Goal: Entertainment & Leisure: Consume media (video, audio)

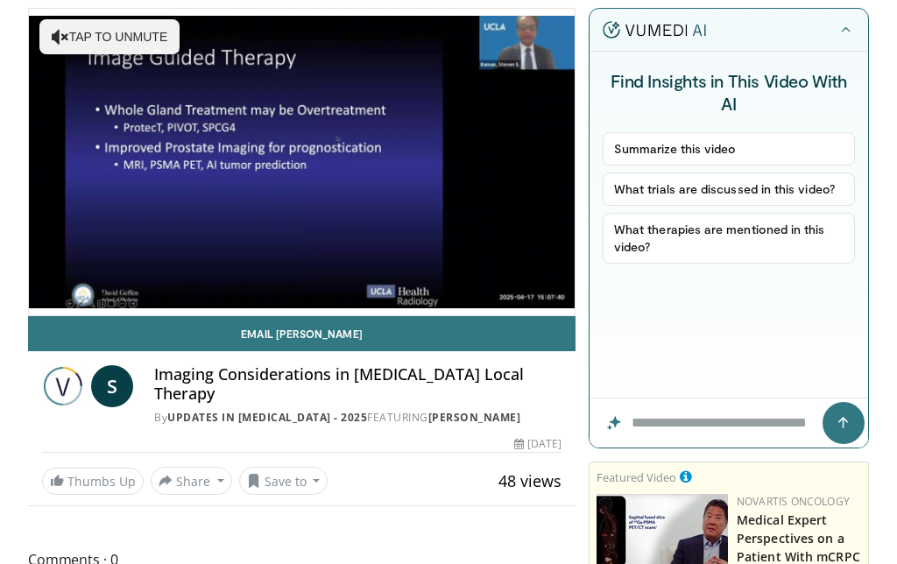
scroll to position [123, 0]
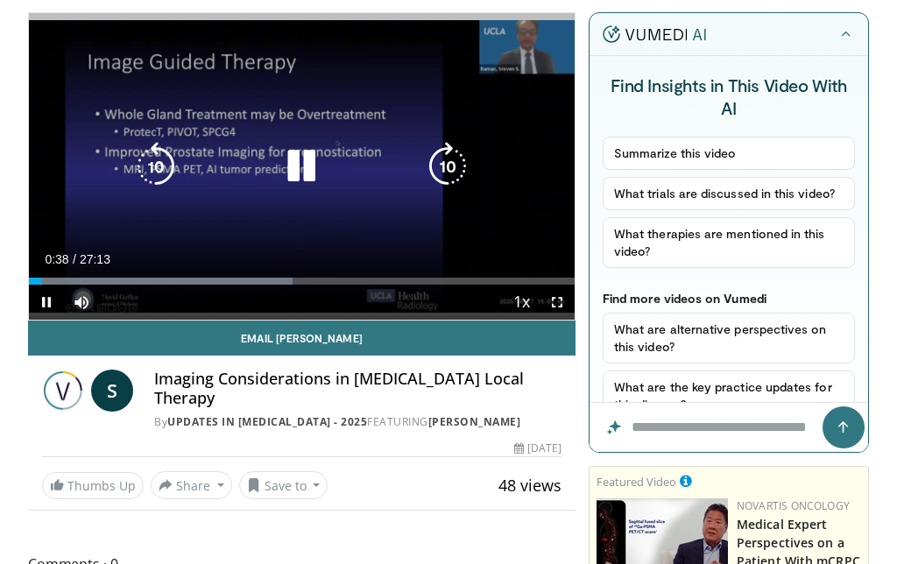
click at [455, 161] on icon "Video Player" at bounding box center [447, 166] width 49 height 49
click at [462, 142] on icon "Video Player" at bounding box center [447, 166] width 49 height 49
click at [450, 158] on icon "Video Player" at bounding box center [447, 166] width 49 height 49
click at [446, 158] on icon "Video Player" at bounding box center [447, 166] width 49 height 49
click at [442, 163] on icon "Video Player" at bounding box center [447, 166] width 49 height 49
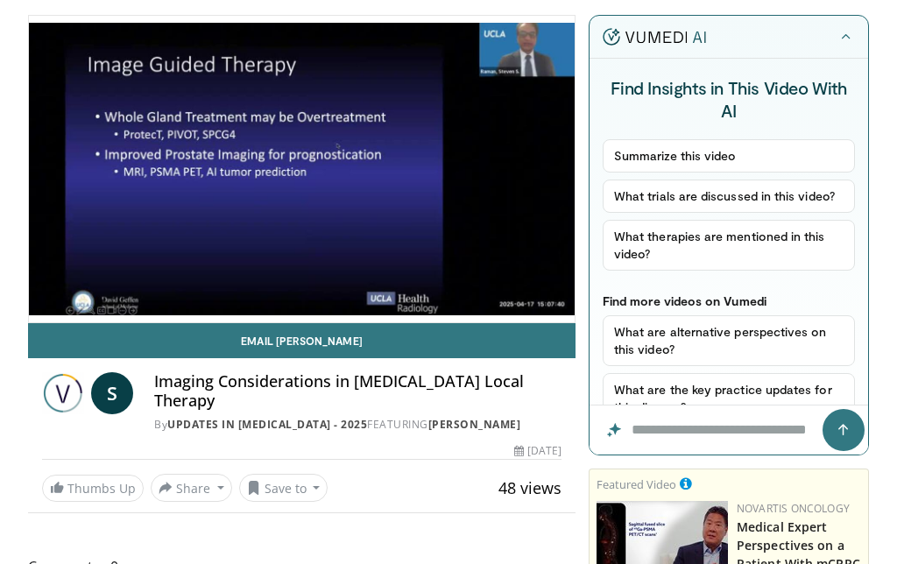
scroll to position [113, 0]
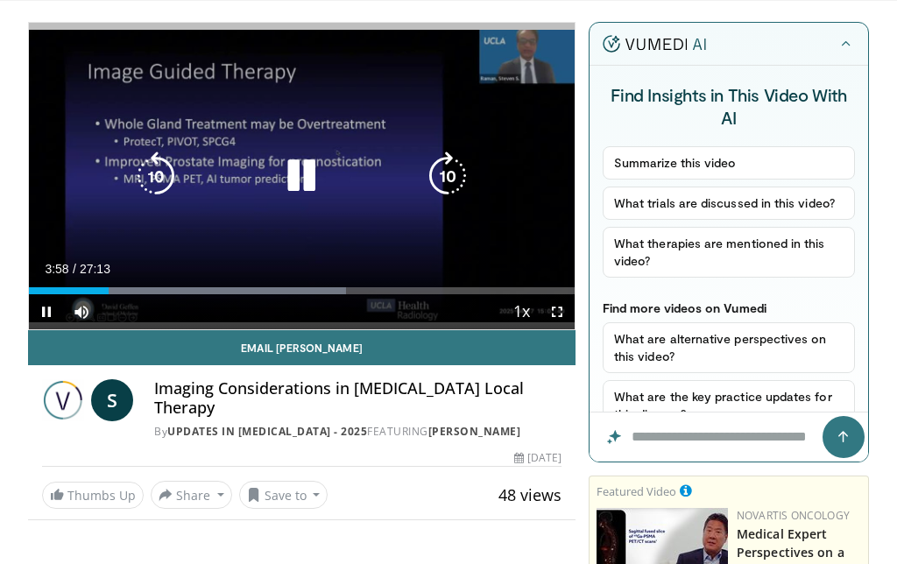
click at [461, 194] on icon "Video Player" at bounding box center [447, 176] width 49 height 49
click at [457, 157] on icon "Video Player" at bounding box center [447, 176] width 49 height 49
click at [459, 177] on icon "Video Player" at bounding box center [447, 176] width 49 height 49
click at [442, 183] on icon "Video Player" at bounding box center [447, 176] width 49 height 49
click at [456, 173] on icon "Video Player" at bounding box center [447, 176] width 49 height 49
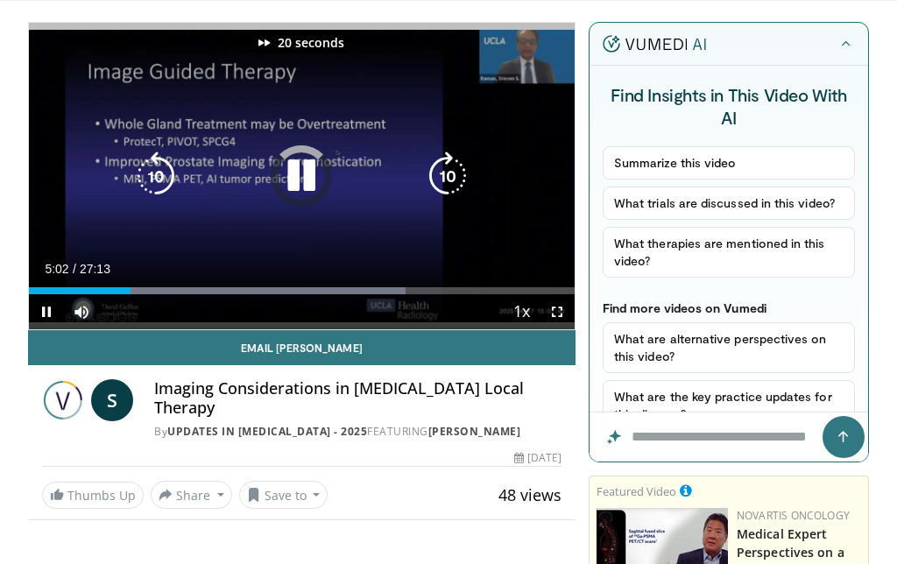
click at [454, 175] on icon "Video Player" at bounding box center [447, 176] width 49 height 49
click at [451, 176] on icon "Video Player" at bounding box center [447, 176] width 49 height 49
click at [454, 181] on div "40 seconds Tap to unmute" at bounding box center [302, 176] width 546 height 307
click at [454, 174] on icon "Video Player" at bounding box center [447, 176] width 49 height 49
click at [455, 172] on icon "Video Player" at bounding box center [447, 176] width 49 height 49
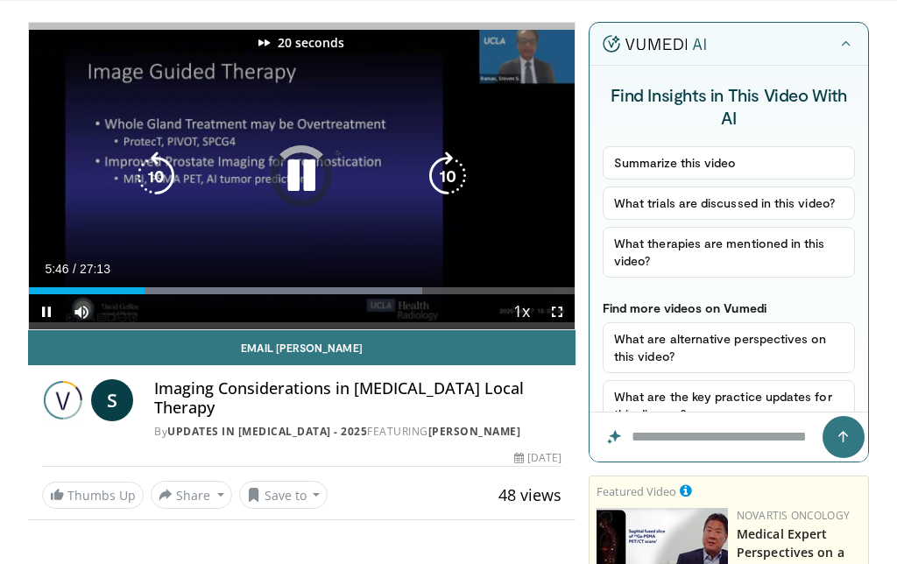
click at [455, 170] on icon "Video Player" at bounding box center [447, 176] width 49 height 49
click at [446, 174] on icon "Video Player" at bounding box center [447, 176] width 49 height 49
click at [446, 175] on icon "Video Player" at bounding box center [447, 176] width 49 height 49
click at [442, 174] on icon "Video Player" at bounding box center [447, 176] width 49 height 49
click at [450, 167] on icon "Video Player" at bounding box center [447, 176] width 49 height 49
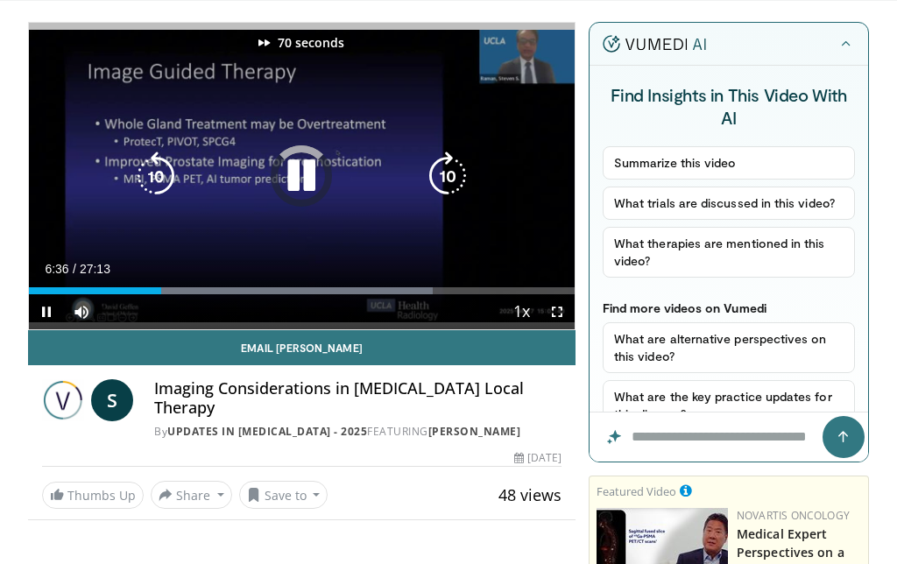
click at [450, 172] on icon "Video Player" at bounding box center [447, 176] width 49 height 49
click at [446, 175] on icon "Video Player" at bounding box center [447, 176] width 49 height 49
